Goal: Obtain resource: Download file/media

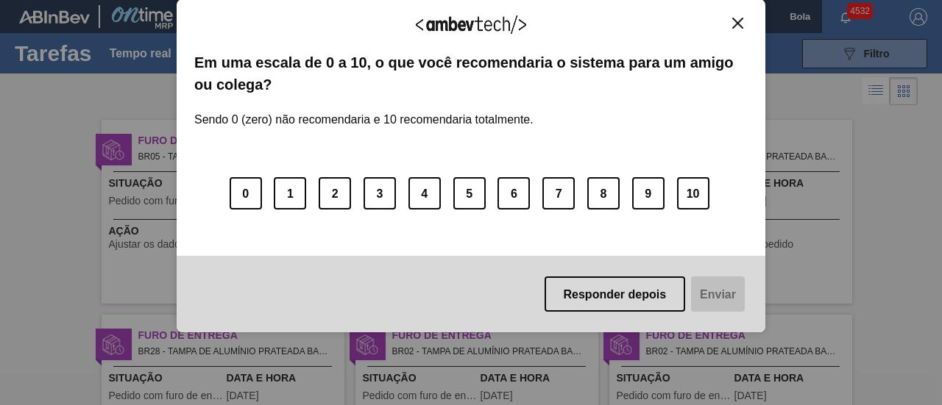
drag, startPoint x: 732, startPoint y: 25, endPoint x: 700, endPoint y: 26, distance: 31.6
click at [732, 24] on img "Fechar" at bounding box center [737, 23] width 11 height 11
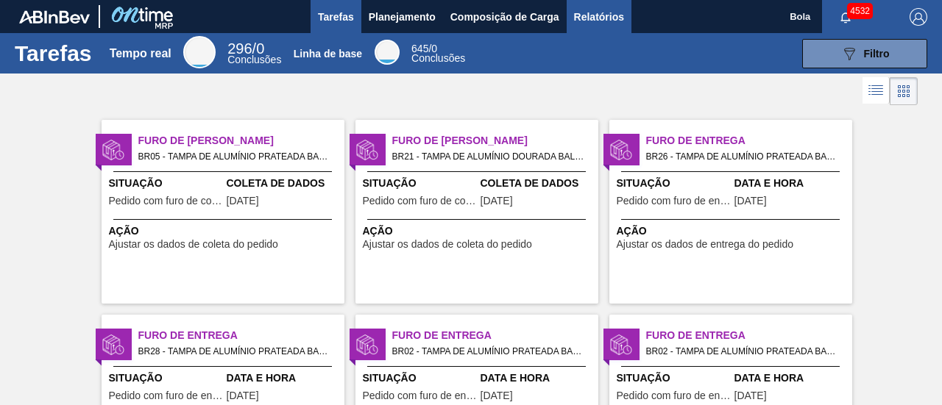
click at [622, 21] on font "Relatórios" at bounding box center [599, 17] width 50 height 12
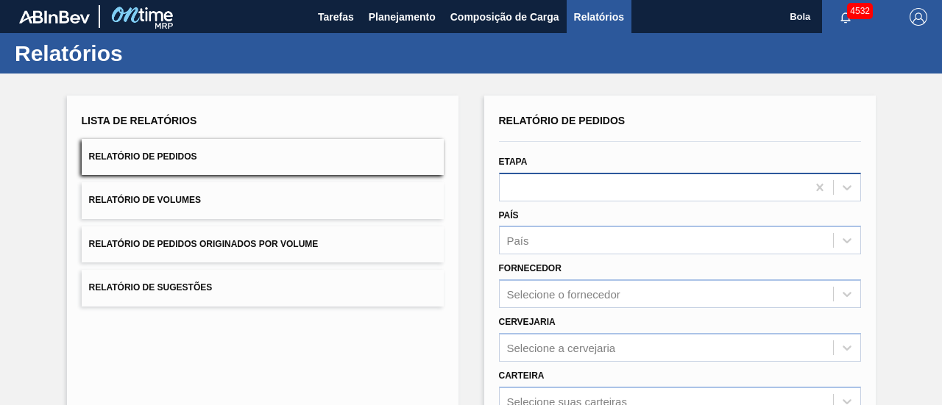
click at [543, 186] on div at bounding box center [653, 187] width 307 height 21
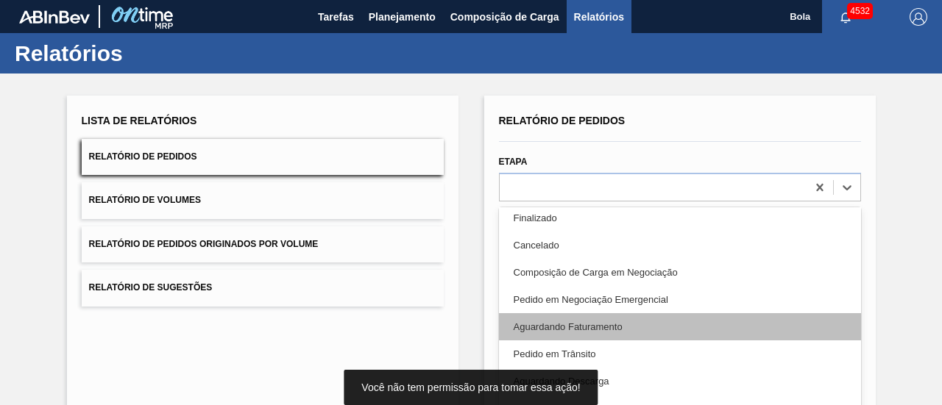
scroll to position [74, 0]
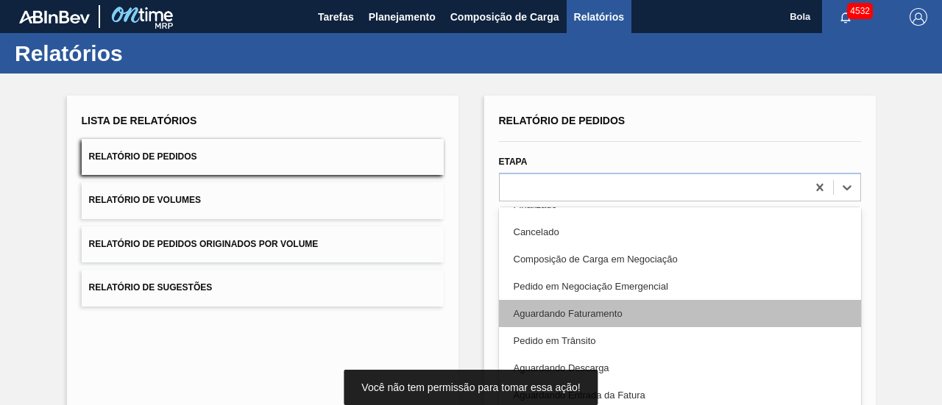
click at [612, 311] on font "Aguardando Faturamento" at bounding box center [568, 313] width 109 height 11
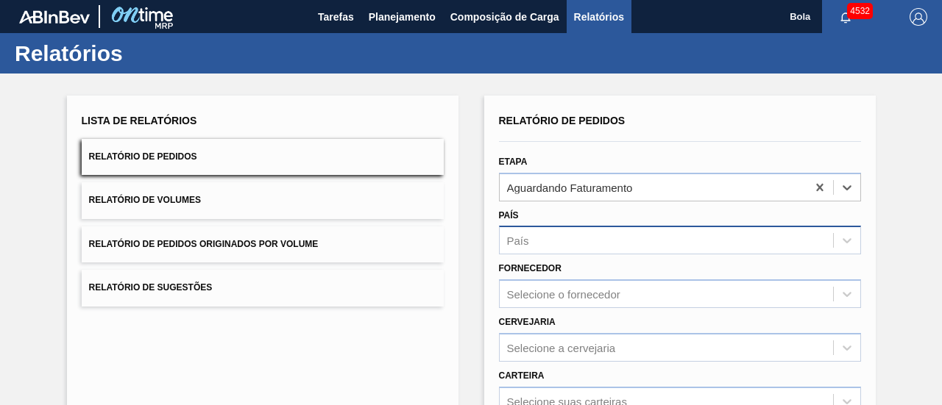
click at [583, 233] on div "País" at bounding box center [666, 240] width 333 height 21
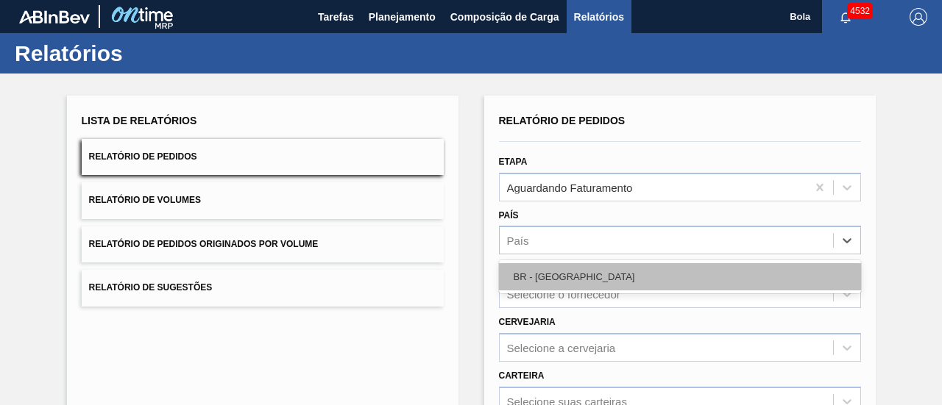
click at [565, 274] on div "BR - [GEOGRAPHIC_DATA]" at bounding box center [680, 276] width 362 height 27
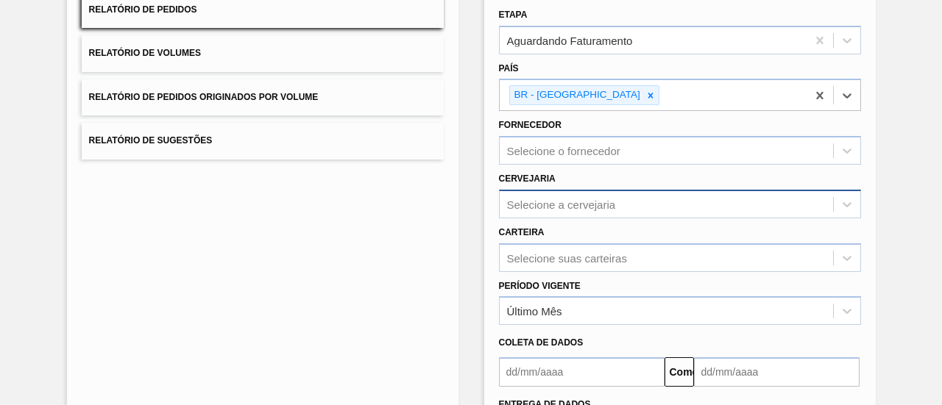
scroll to position [191, 0]
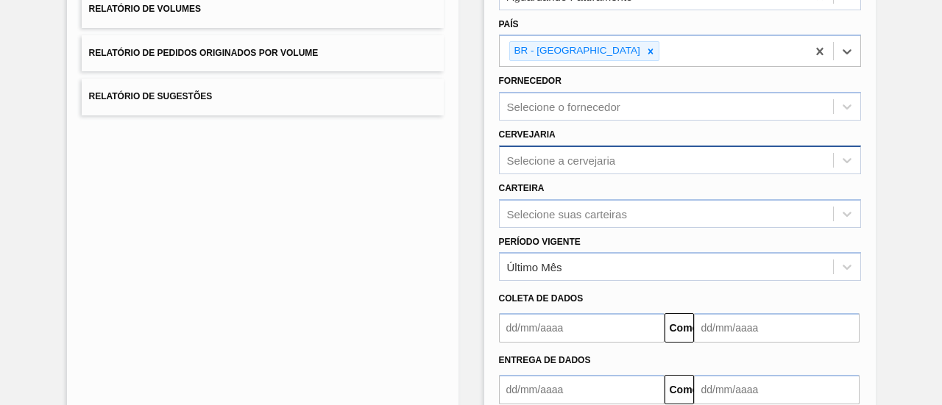
click at [570, 174] on div "Selecione a cervejaria" at bounding box center [680, 160] width 362 height 29
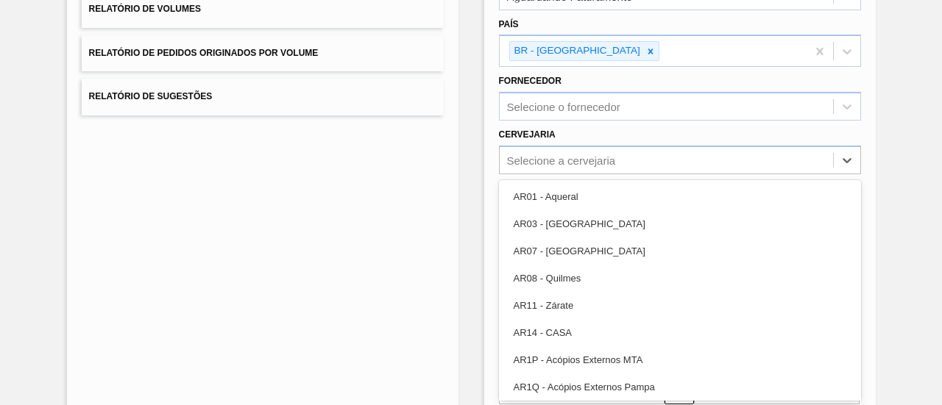
click at [406, 199] on div "Lista de Relatórios Relatório de Pedidos Relatório de Volumes Relatório de Pedi…" at bounding box center [262, 189] width 391 height 571
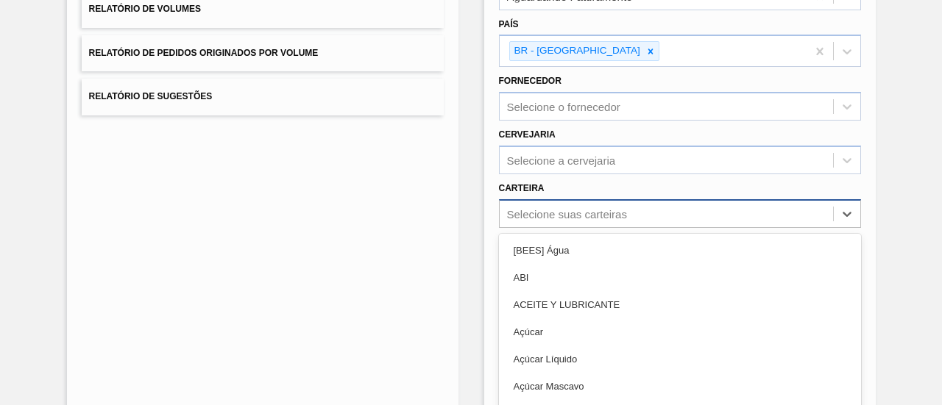
click at [528, 200] on div "option [BEES] Água focused, 1 of 101. 101 results available. Use Up and Down to…" at bounding box center [680, 213] width 362 height 29
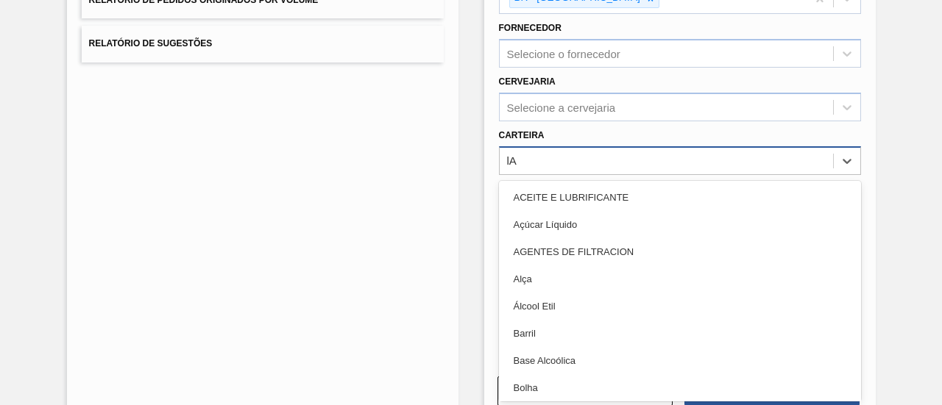
type input "lAT"
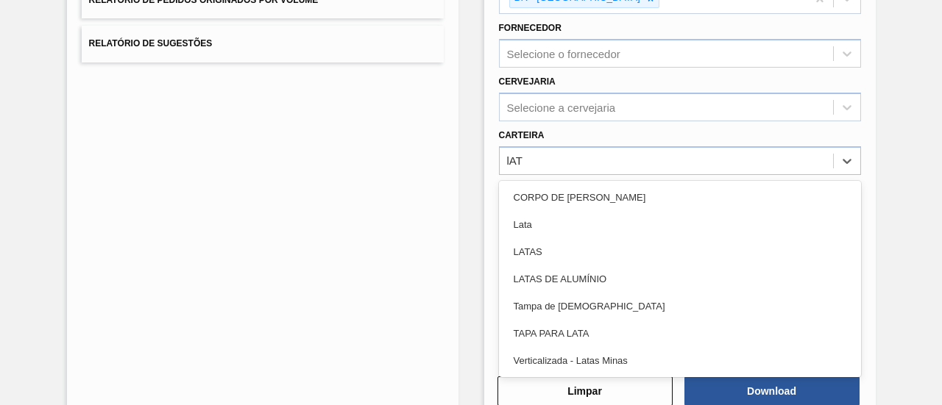
click at [529, 226] on font "Lata" at bounding box center [523, 224] width 18 height 11
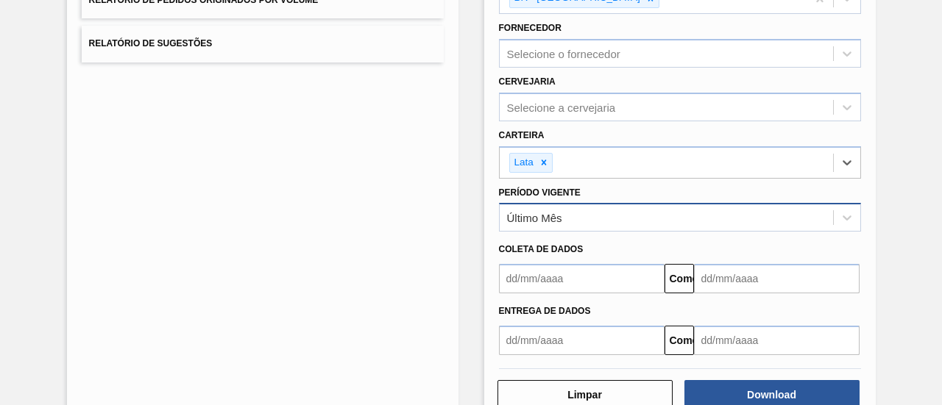
click at [565, 211] on div "Último Mês" at bounding box center [666, 217] width 333 height 21
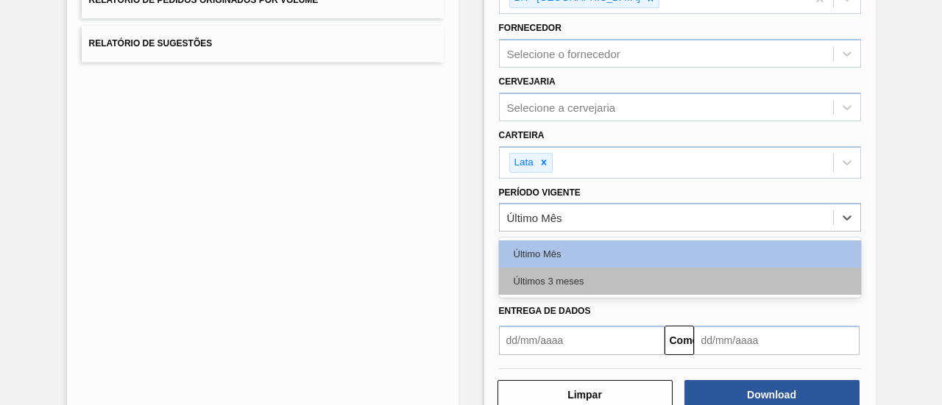
click at [573, 276] on font "Últimos 3 meses" at bounding box center [549, 281] width 71 height 11
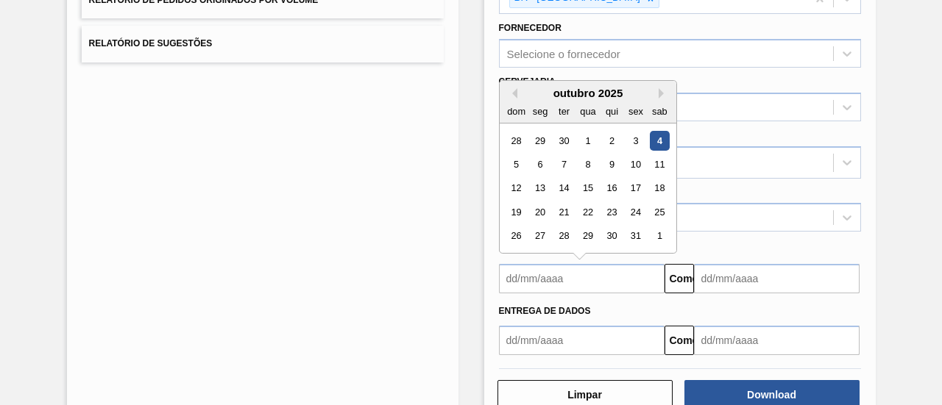
drag, startPoint x: 568, startPoint y: 276, endPoint x: 568, endPoint y: 267, distance: 8.8
click at [568, 276] on input "text" at bounding box center [582, 278] width 166 height 29
click at [660, 139] on font "4" at bounding box center [658, 140] width 5 height 11
type input "[DATE]"
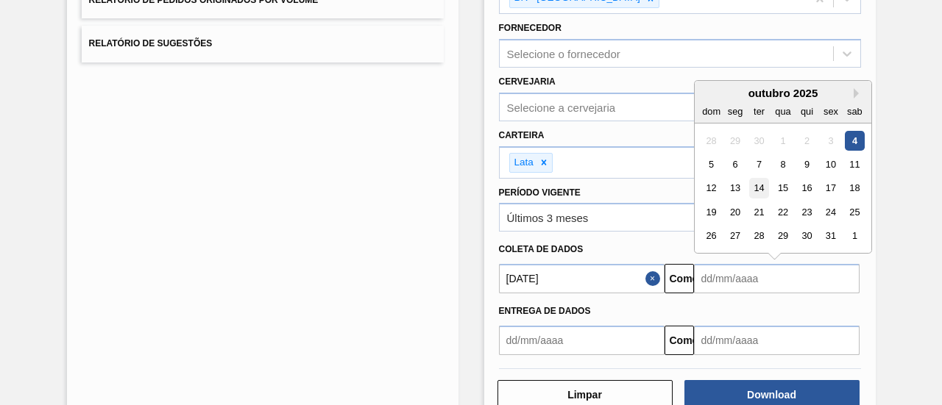
drag, startPoint x: 731, startPoint y: 272, endPoint x: 767, endPoint y: 183, distance: 96.1
click at [731, 272] on input "text" at bounding box center [777, 278] width 166 height 29
click at [858, 81] on div "outubro de 2025 dom segmento ter qua aqui sexo sab" at bounding box center [783, 102] width 177 height 43
click at [858, 88] on button "Próximo mês" at bounding box center [859, 93] width 10 height 10
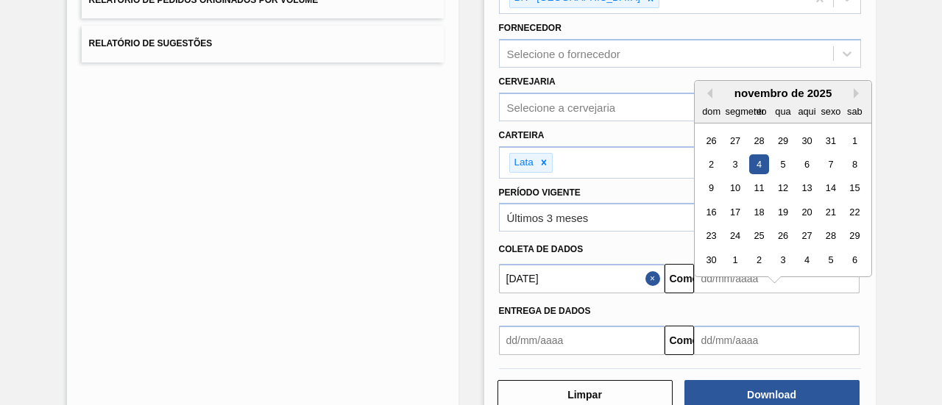
drag, startPoint x: 703, startPoint y: 254, endPoint x: 711, endPoint y: 254, distance: 8.1
click at [704, 254] on div "30" at bounding box center [711, 260] width 20 height 20
type input "[DATE]"
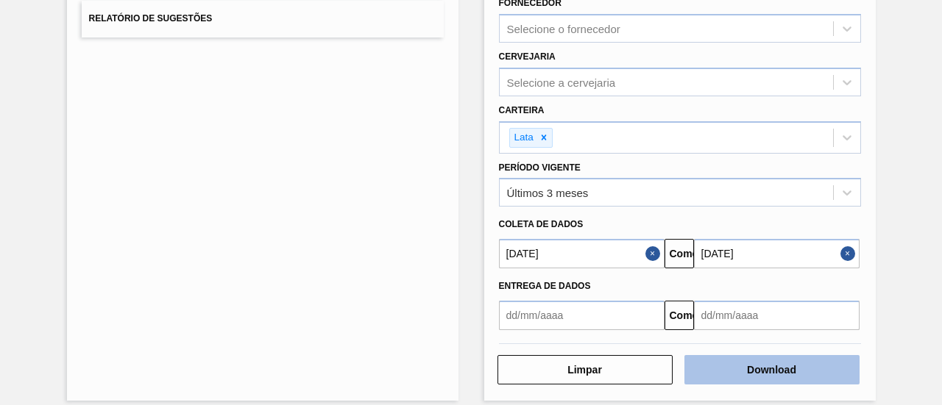
scroll to position [280, 0]
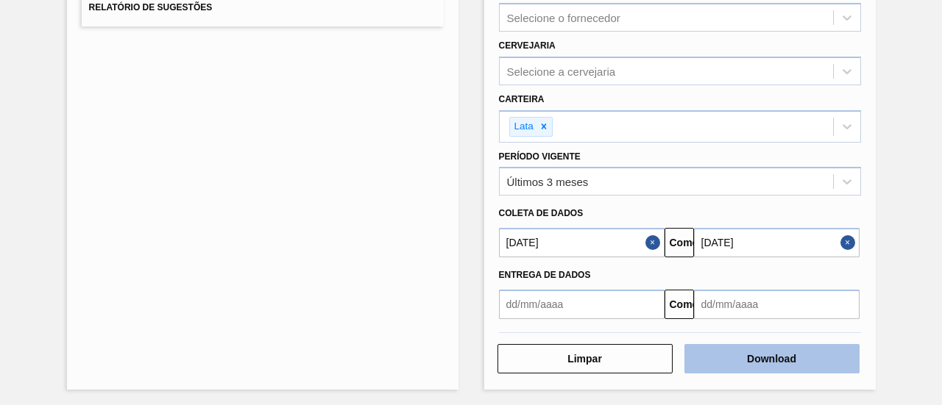
click at [740, 362] on button "Download" at bounding box center [771, 358] width 175 height 29
